Goal: Task Accomplishment & Management: Complete application form

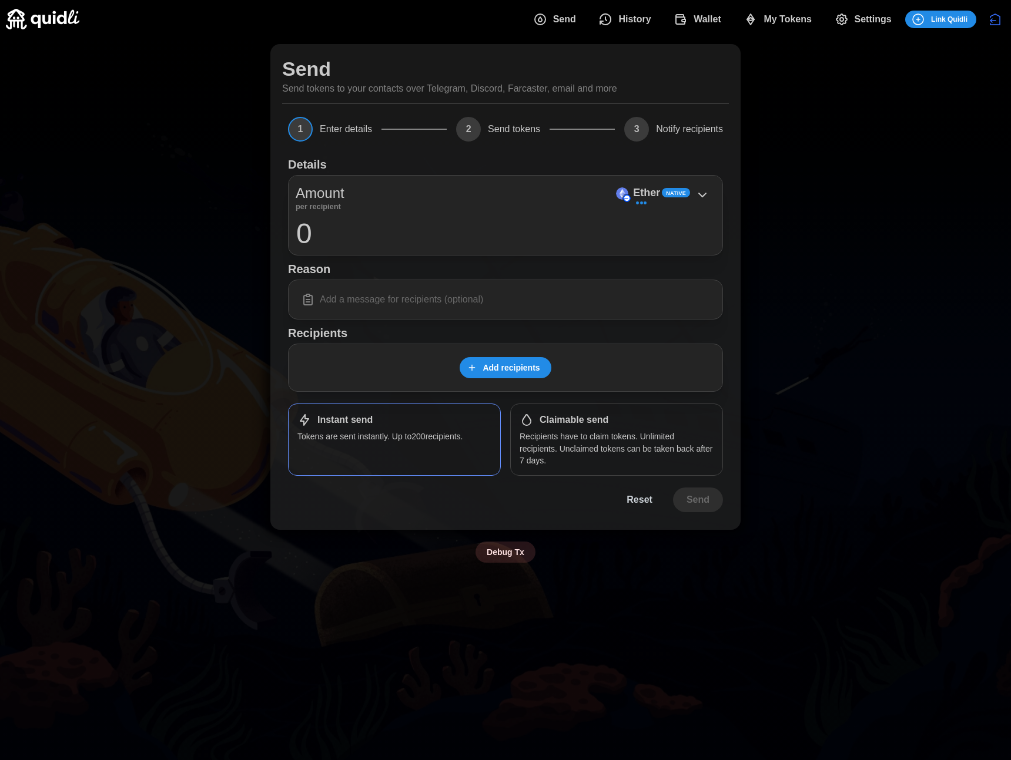
click at [797, 18] on span "My Tokens" at bounding box center [787, 20] width 48 height 24
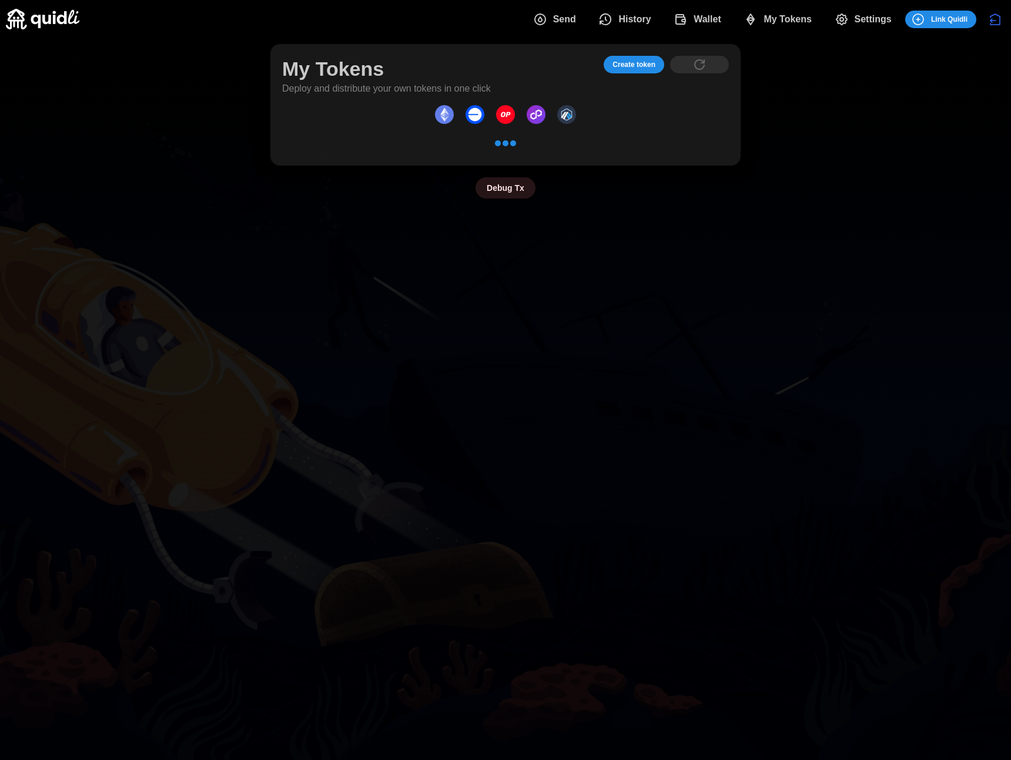
click at [639, 68] on span "Create token" at bounding box center [633, 64] width 43 height 16
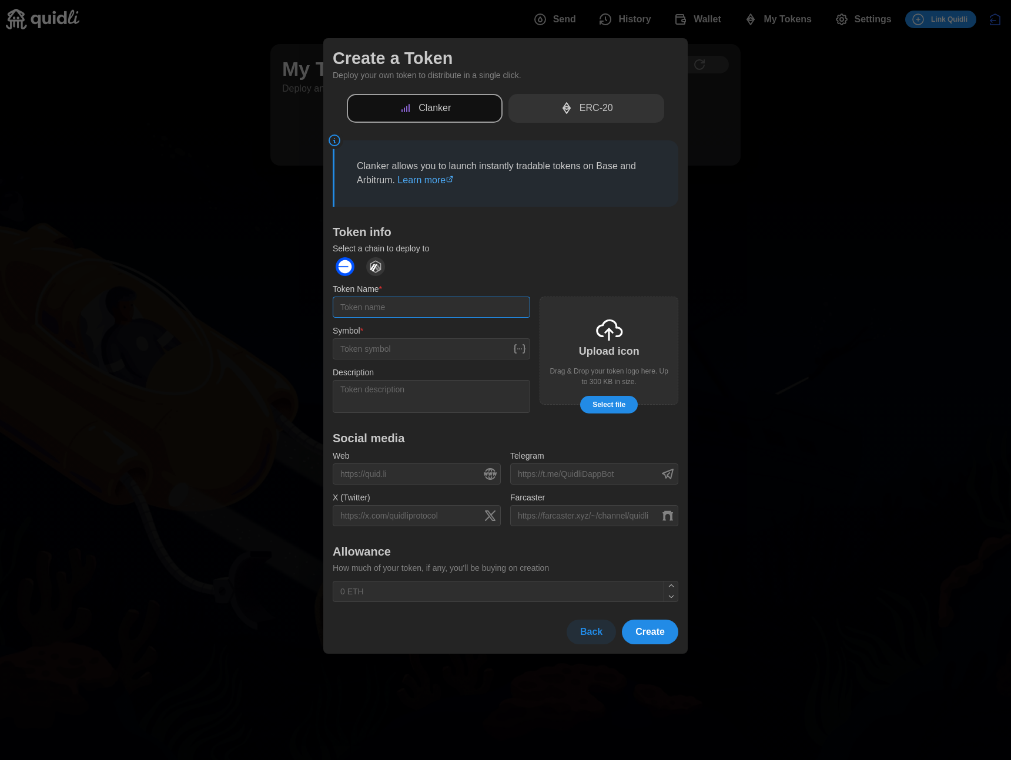
click at [371, 305] on input "Token Name *" at bounding box center [431, 307] width 197 height 21
type input "e"
type input "ahn"
click at [636, 624] on span "Create" at bounding box center [649, 633] width 29 height 24
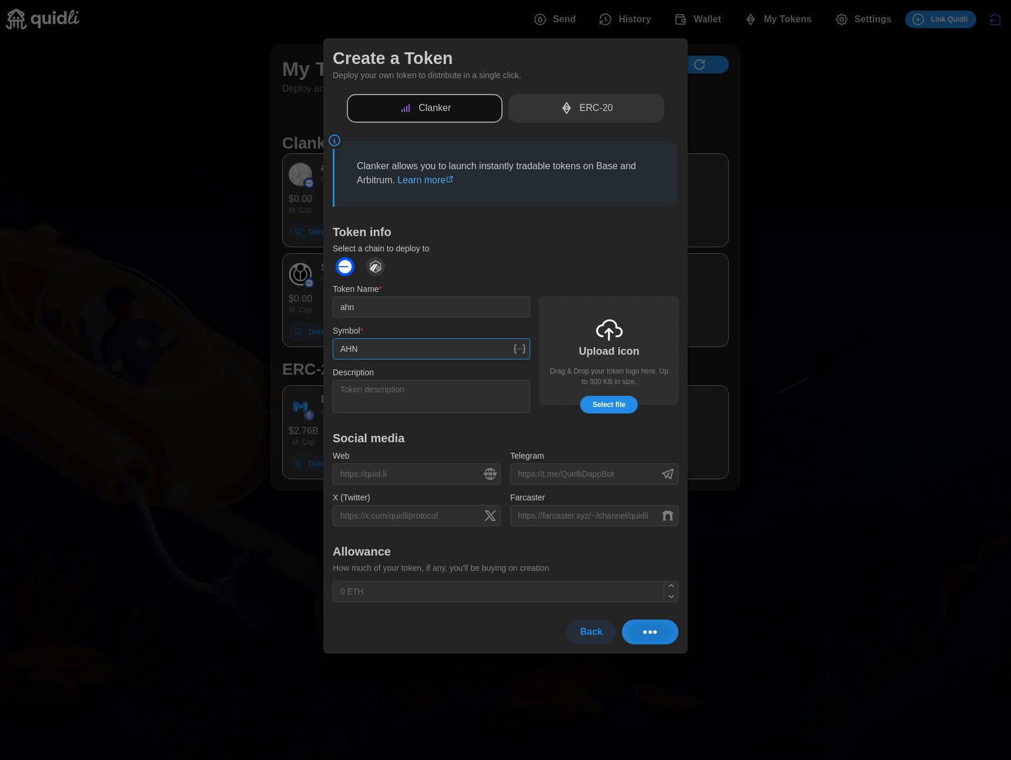
click at [385, 341] on input "AHN" at bounding box center [431, 349] width 197 height 21
type input "HN"
drag, startPoint x: 944, startPoint y: 110, endPoint x: 945, endPoint y: 75, distance: 35.9
click at [944, 110] on div at bounding box center [505, 380] width 1011 height 760
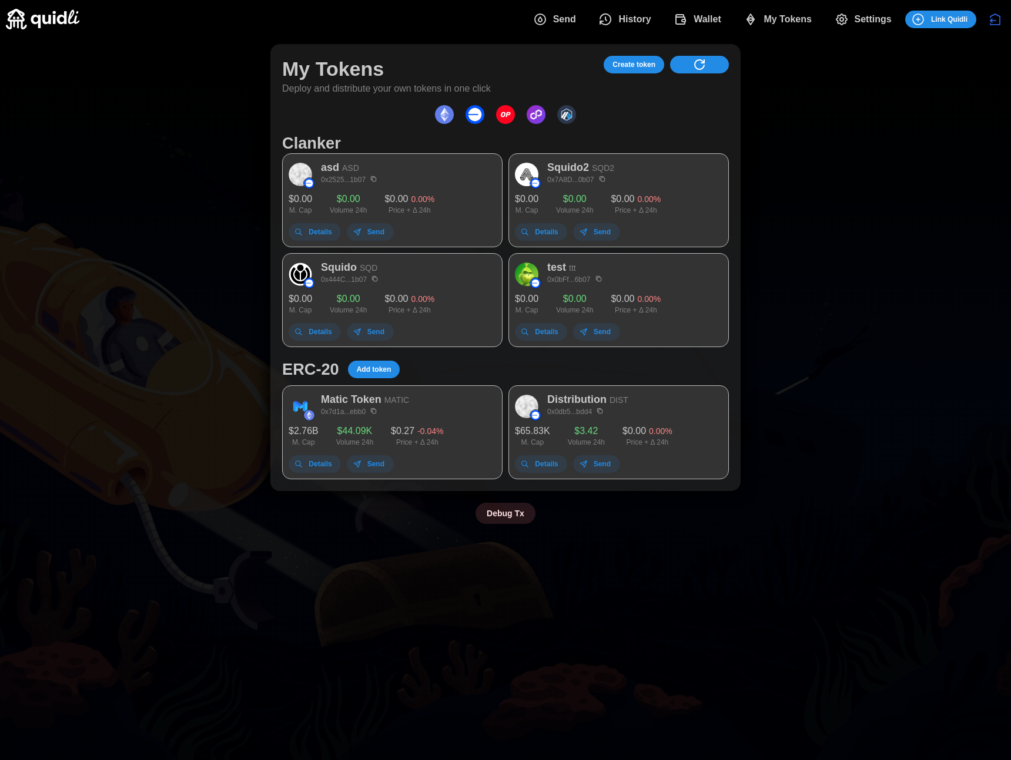
click at [767, 21] on span "My Tokens" at bounding box center [787, 20] width 48 height 24
click at [636, 71] on span "Create token" at bounding box center [633, 64] width 43 height 16
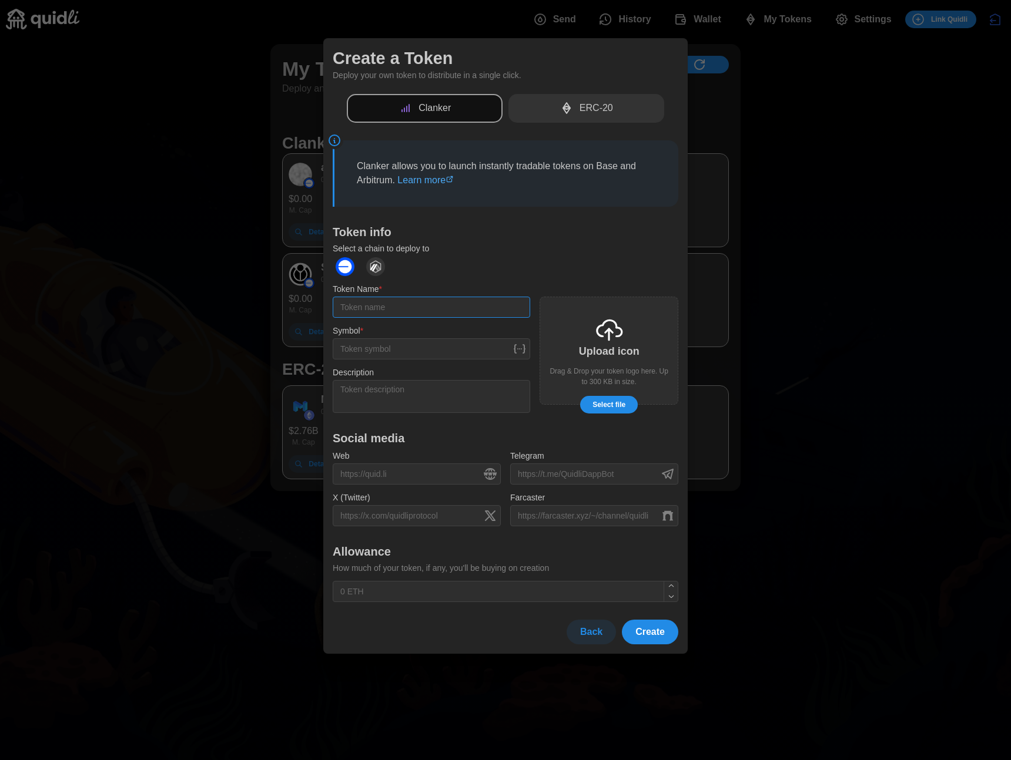
click at [424, 309] on input "Token Name *" at bounding box center [431, 307] width 197 height 21
type input "f"
click at [414, 349] on input "Symbol *" at bounding box center [431, 349] width 197 height 21
click at [645, 642] on span "Create" at bounding box center [649, 633] width 29 height 24
click at [377, 354] on input "F" at bounding box center [431, 349] width 197 height 21
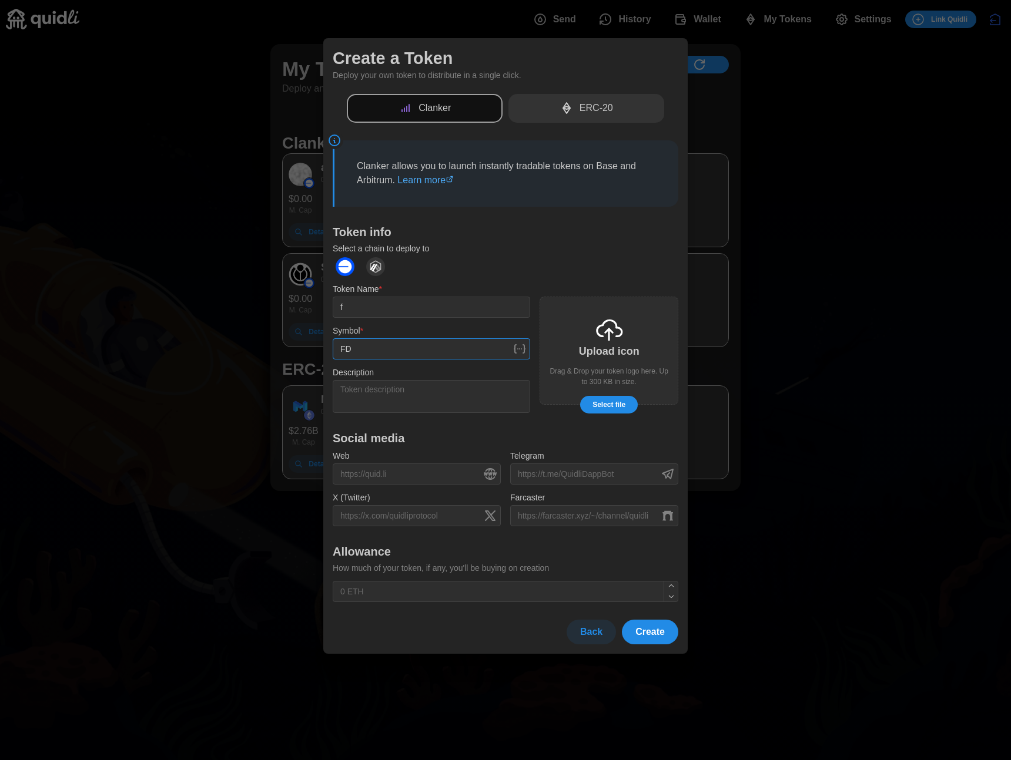
type input "FD"
click at [645, 634] on span "Create" at bounding box center [649, 633] width 29 height 24
type input "ffff"
click at [655, 632] on span "Create" at bounding box center [649, 633] width 29 height 24
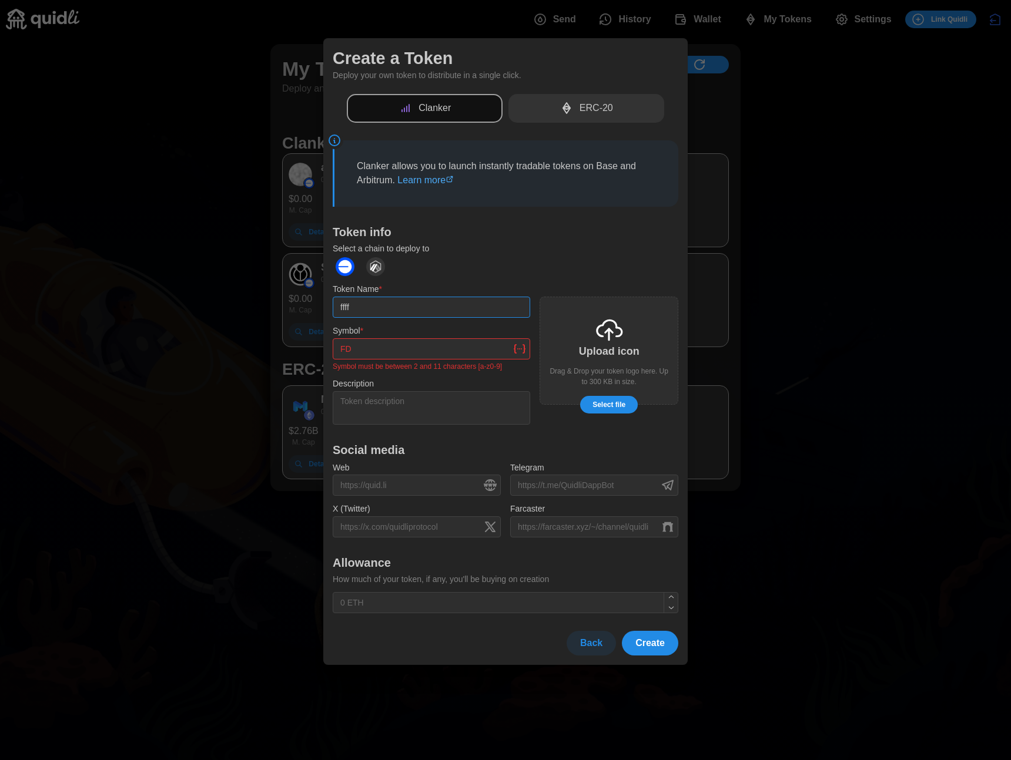
click at [422, 309] on input "ffff" at bounding box center [431, 307] width 197 height 21
click at [587, 655] on button "Back" at bounding box center [591, 643] width 49 height 25
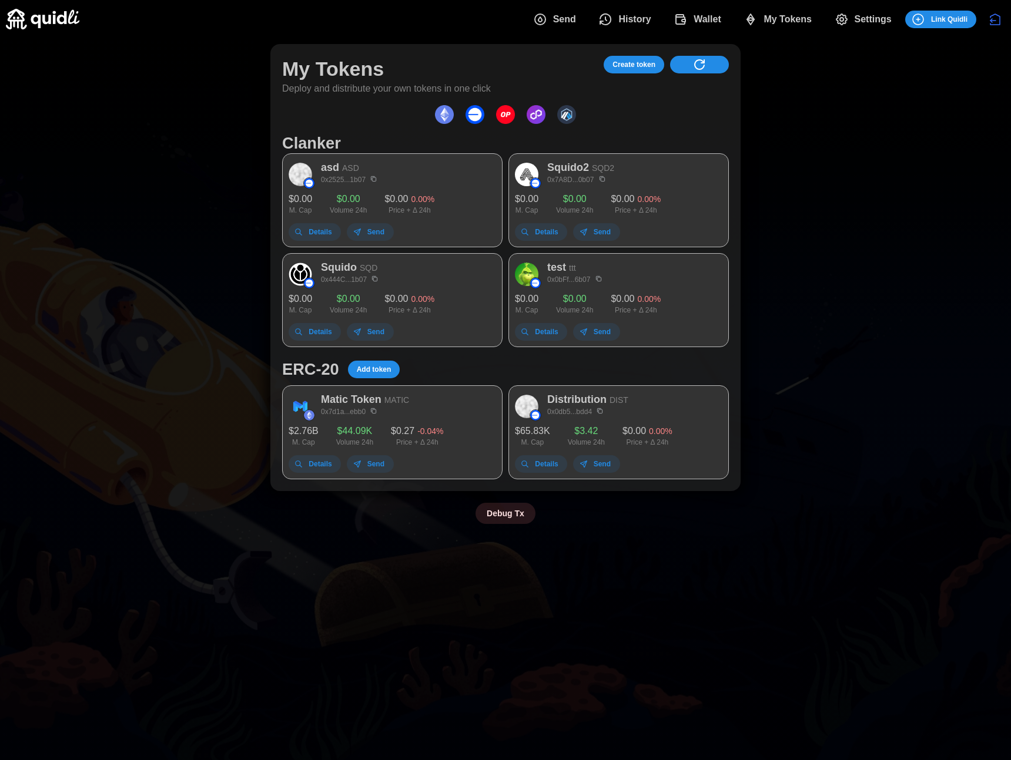
click at [989, 17] on icon "Disconnect" at bounding box center [995, 19] width 14 height 14
click at [636, 64] on span "Create token" at bounding box center [633, 64] width 43 height 16
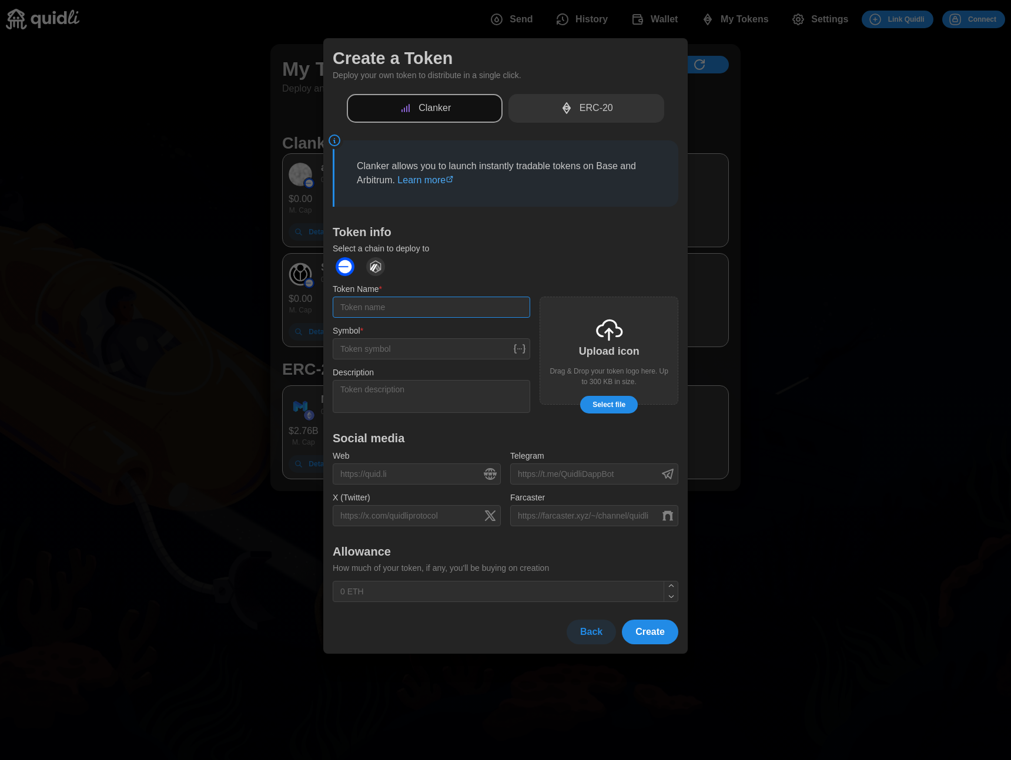
click at [368, 308] on input "Token Name *" at bounding box center [431, 307] width 197 height 21
type input "sdfdsf"
click at [419, 353] on input "Symbol *" at bounding box center [431, 349] width 197 height 21
type input "FFF"
click at [632, 632] on button "Create" at bounding box center [650, 632] width 56 height 25
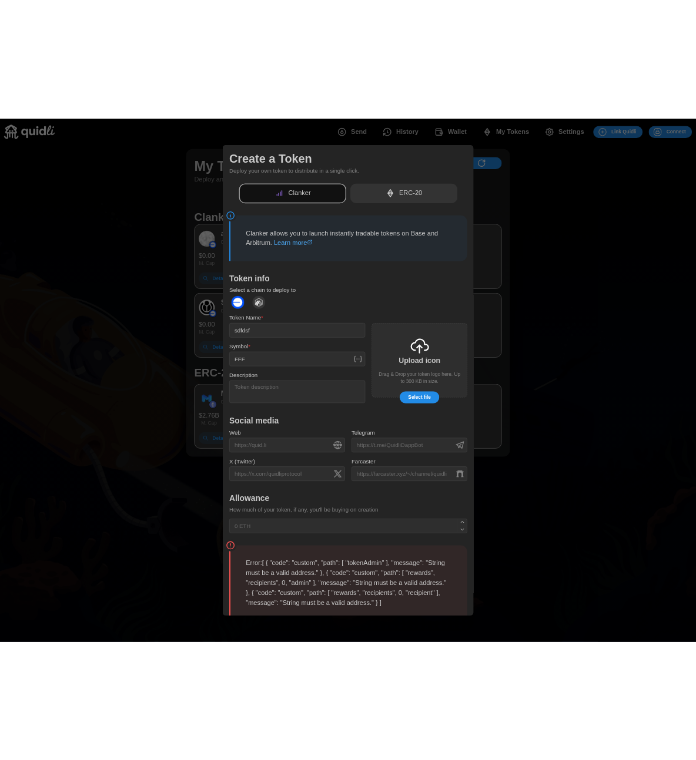
scroll to position [2, 0]
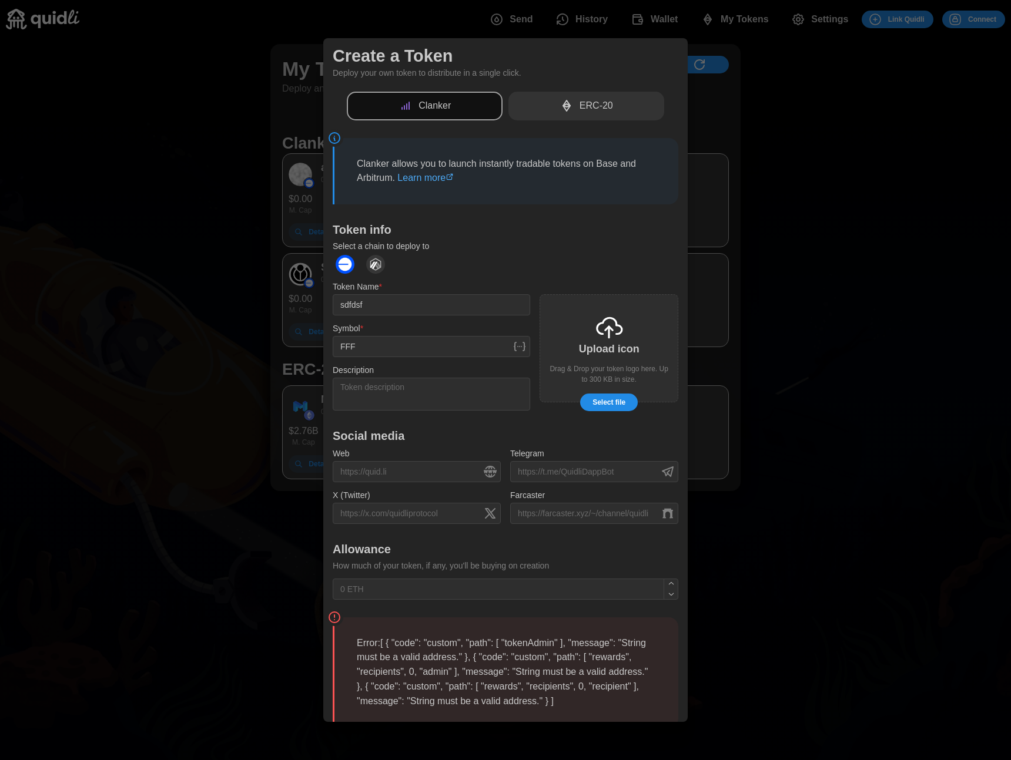
click at [740, 388] on div at bounding box center [505, 380] width 1011 height 760
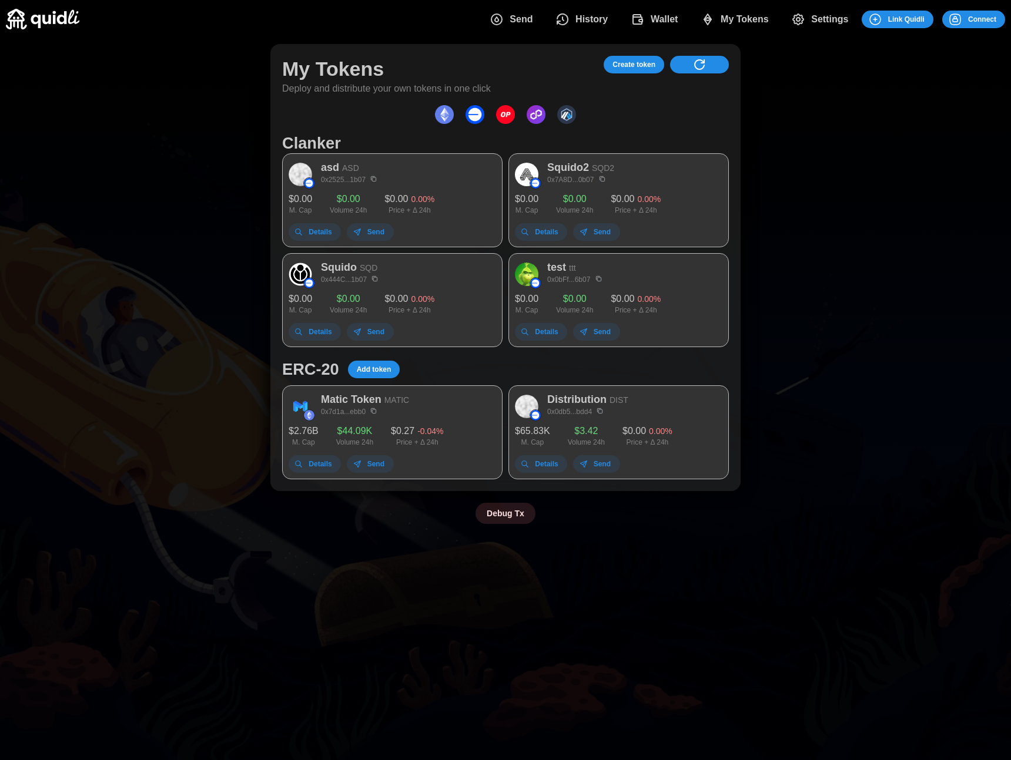
click at [984, 24] on span "Connect" at bounding box center [982, 19] width 28 height 16
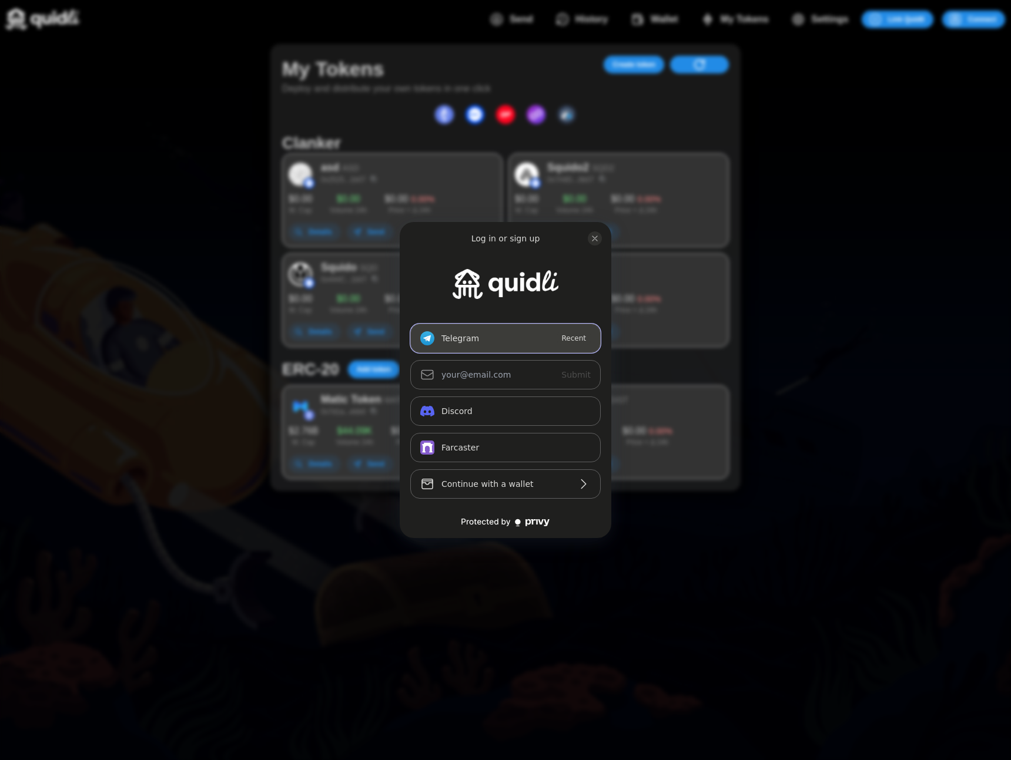
click at [458, 339] on button "Telegram_logo Telegram Recent" at bounding box center [505, 338] width 190 height 29
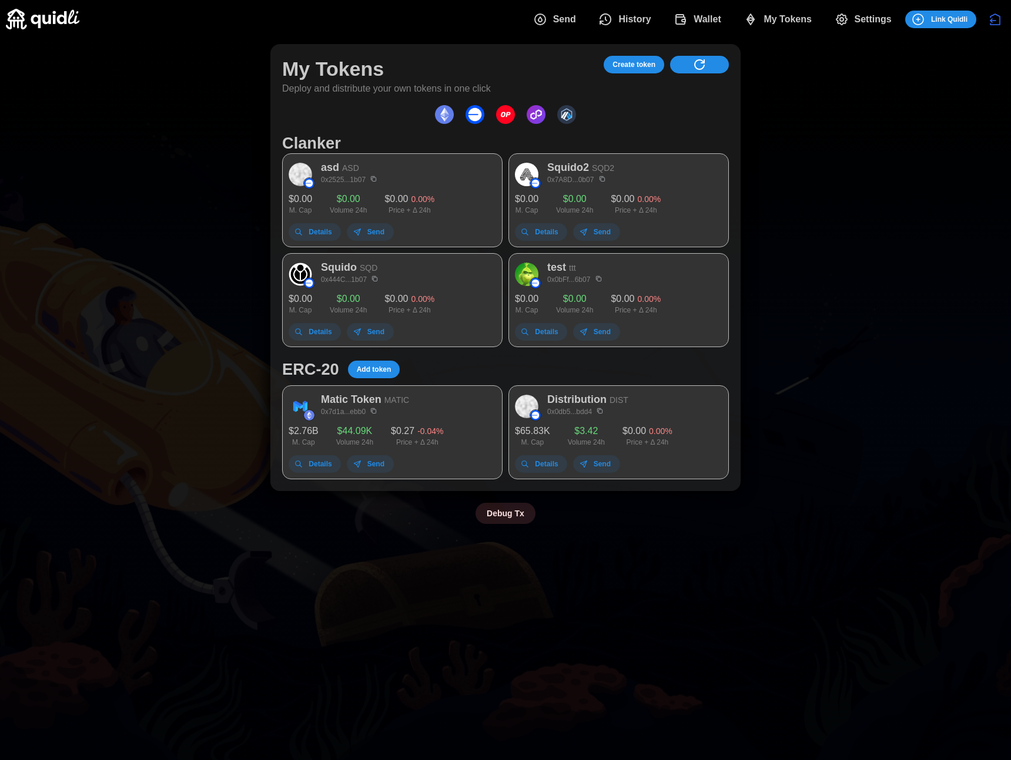
click at [650, 58] on span "Create token" at bounding box center [633, 64] width 43 height 16
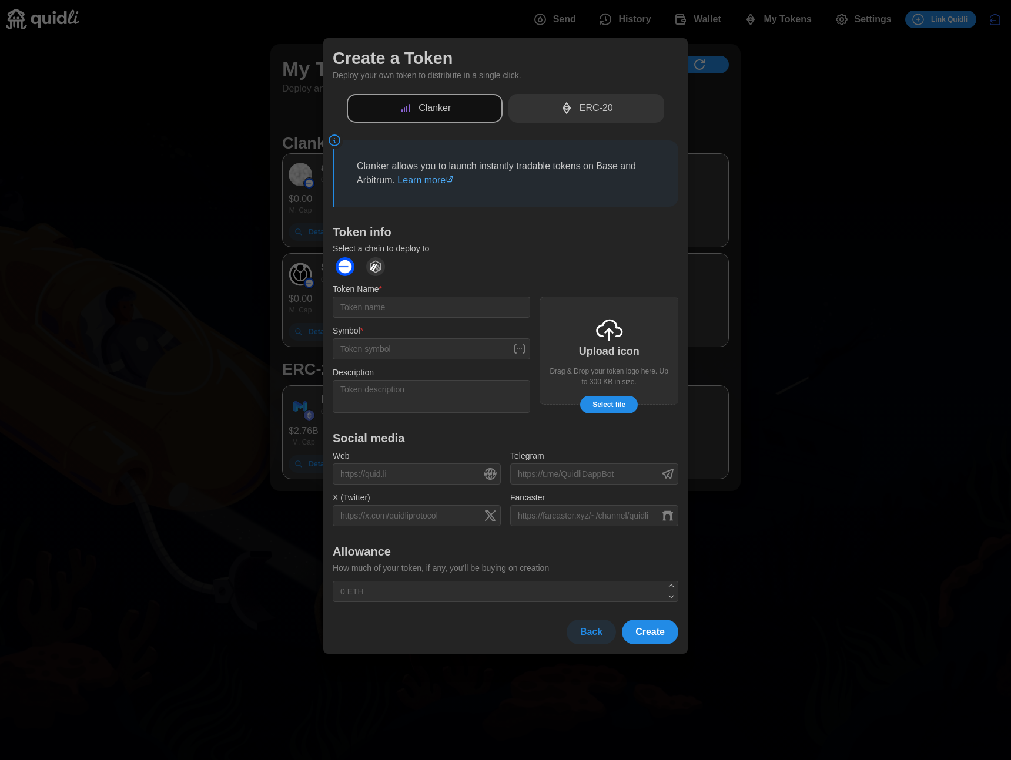
click at [557, 114] on div "ERC-20" at bounding box center [586, 108] width 156 height 29
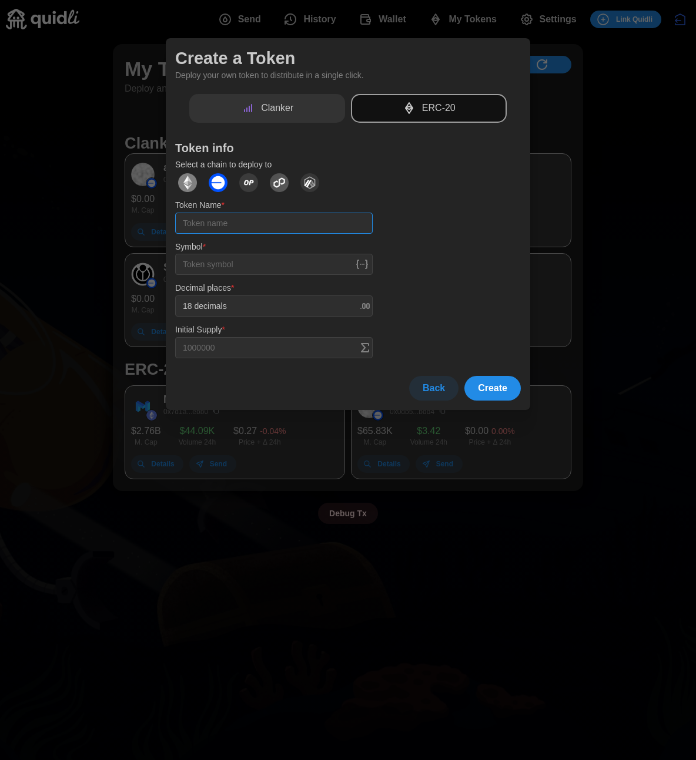
click at [196, 229] on input "Token Name *" at bounding box center [273, 223] width 197 height 21
type input "test"
click at [200, 269] on input "Symbol *" at bounding box center [273, 264] width 197 height 21
type input "TST"
click at [489, 393] on span "Create" at bounding box center [492, 389] width 29 height 24
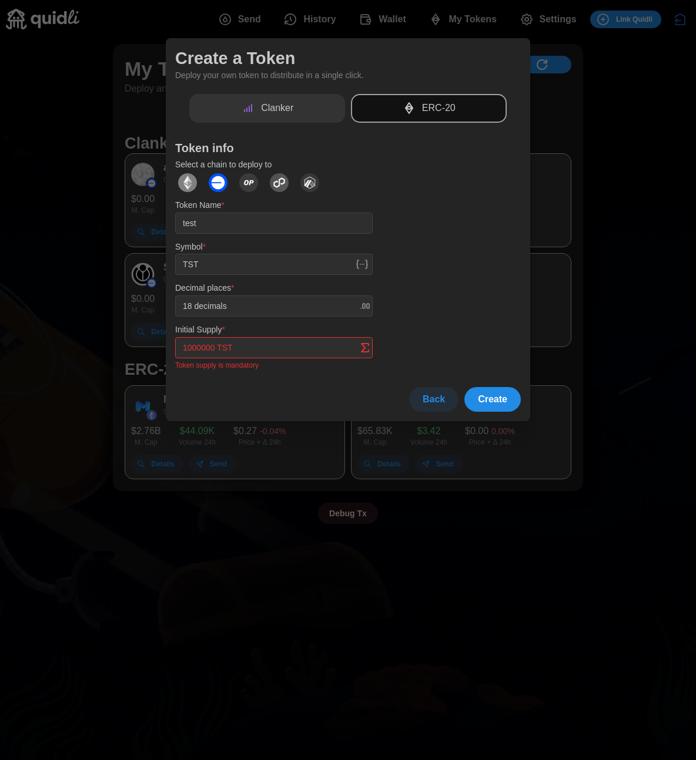
click at [189, 354] on input "Initial Supply *" at bounding box center [273, 347] width 197 height 21
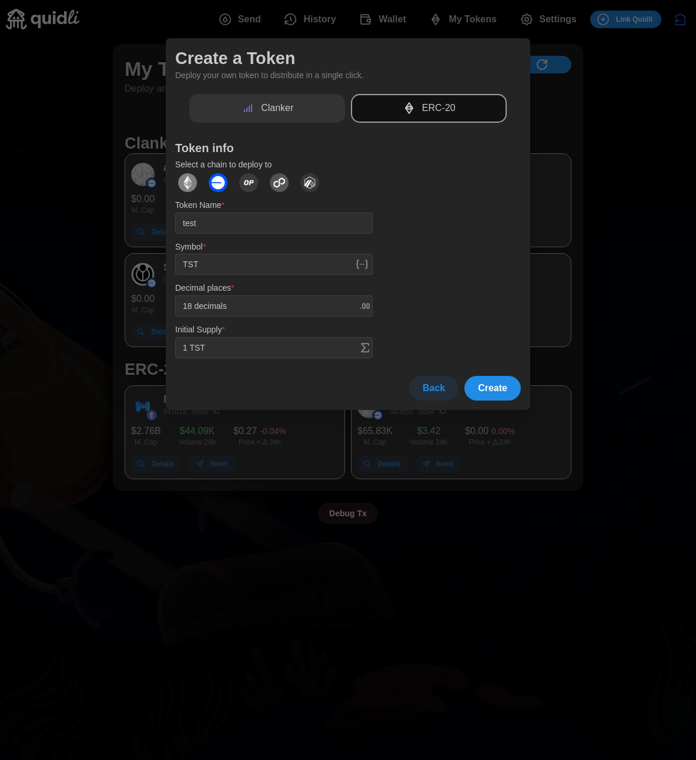
click at [495, 393] on span "Create" at bounding box center [492, 389] width 29 height 24
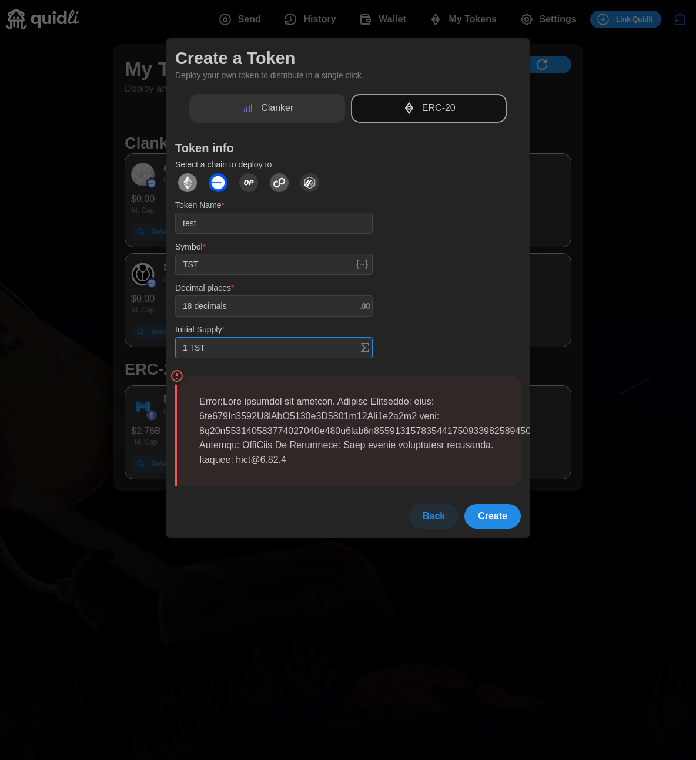
click at [189, 348] on input "1 TST" at bounding box center [273, 347] width 197 height 21
type input "100000000 TST"
click at [491, 516] on span "Create" at bounding box center [492, 517] width 29 height 24
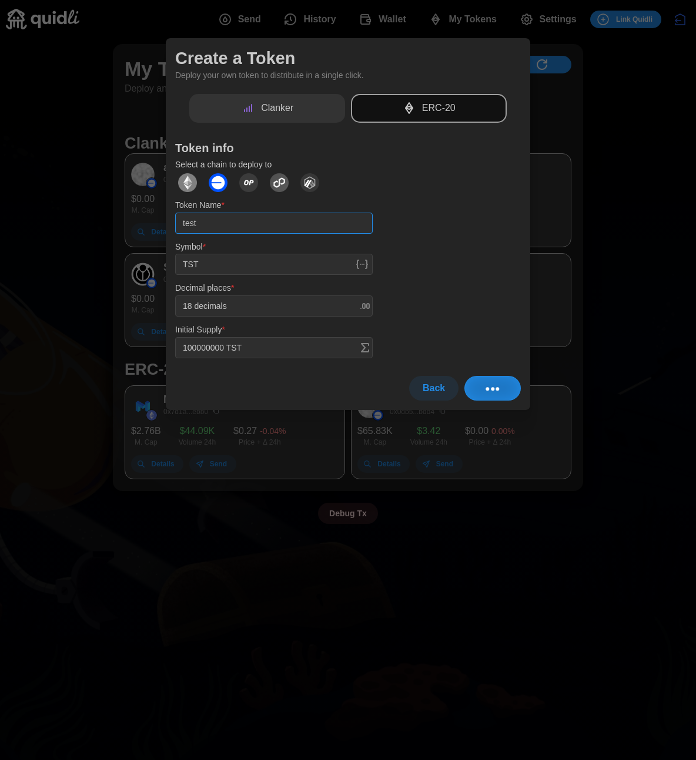
click at [241, 222] on input "test" at bounding box center [273, 223] width 197 height 21
type input "justintest"
type input "J"
type input "100000000 J"
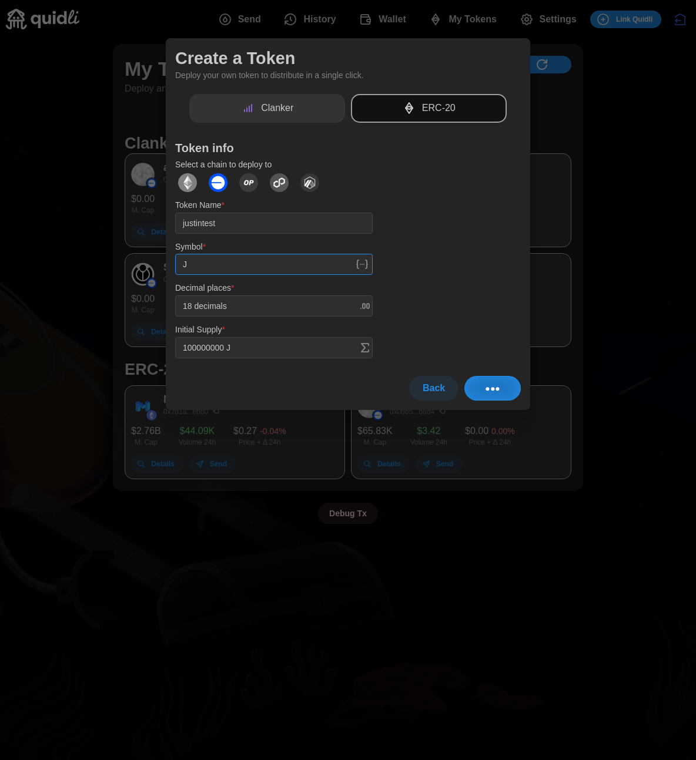
type input "JT"
type input "100000000 JT"
type input "JTT"
type input "100000000 JTT"
type input "JTT"
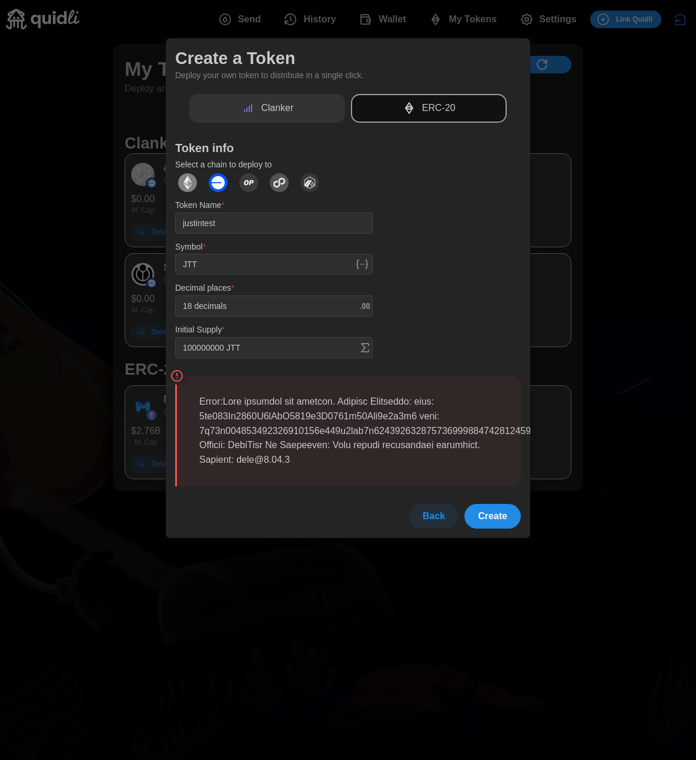
click at [473, 516] on button "Create" at bounding box center [492, 516] width 56 height 25
click at [637, 331] on div at bounding box center [348, 380] width 696 height 760
